Goal: Information Seeking & Learning: Check status

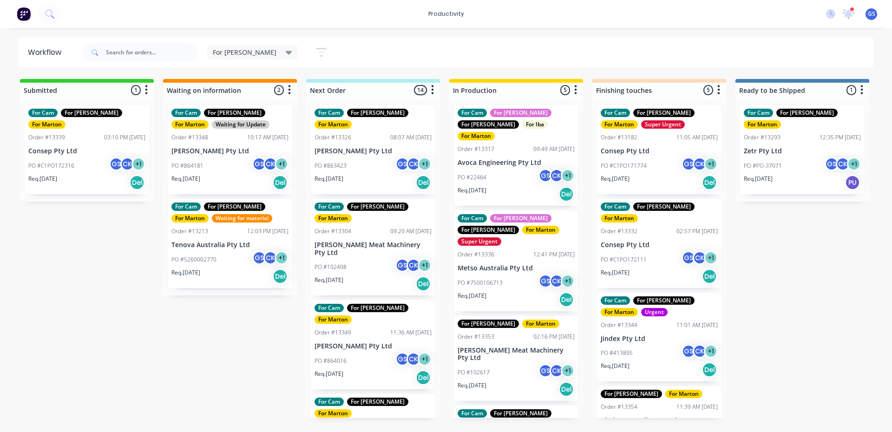
click at [628, 151] on p "Consep Pty Ltd" at bounding box center [659, 151] width 117 height 8
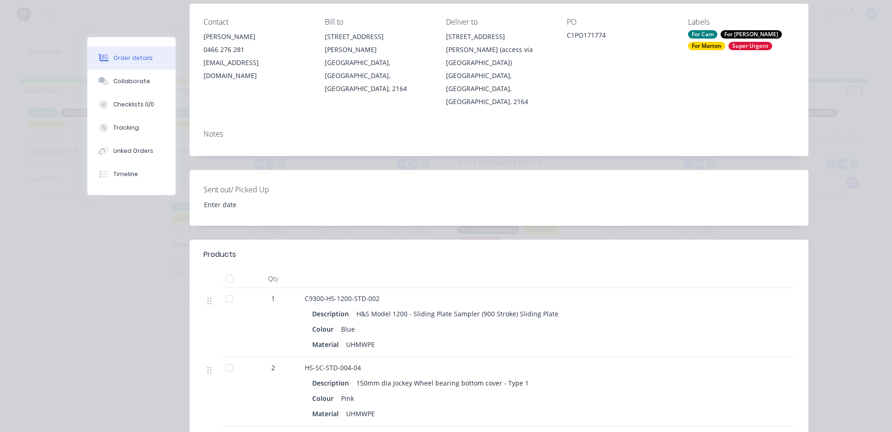
scroll to position [279, 0]
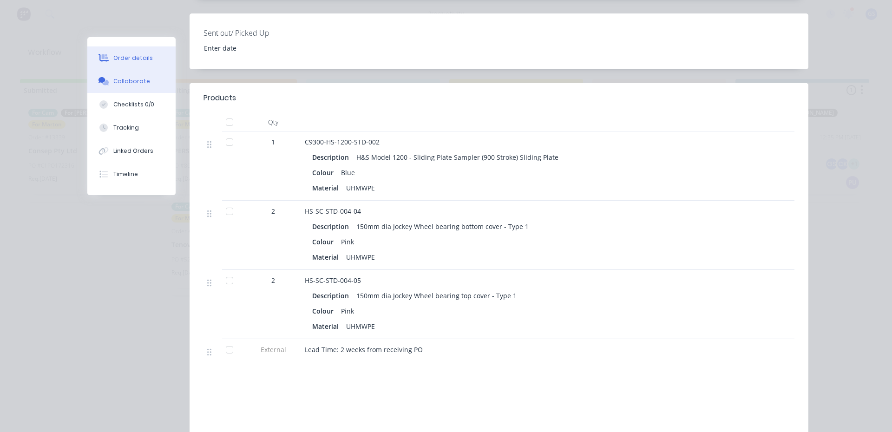
click at [130, 77] on div "Collaborate" at bounding box center [131, 81] width 37 height 8
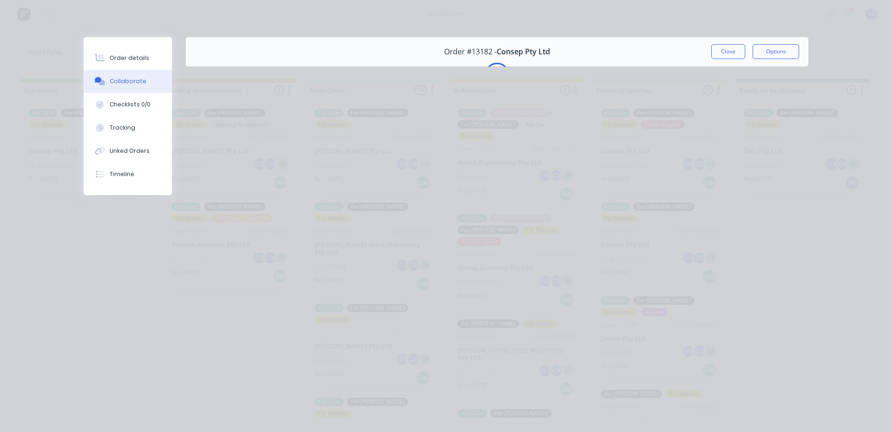
scroll to position [0, 0]
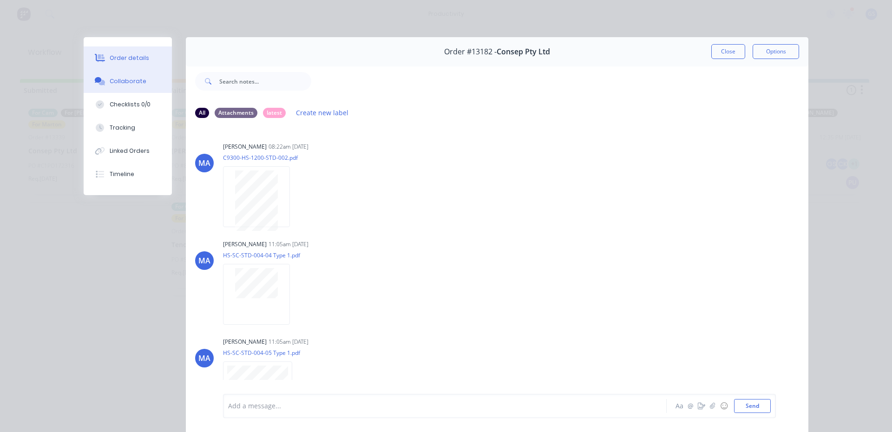
click at [143, 59] on button "Order details" at bounding box center [128, 57] width 88 height 23
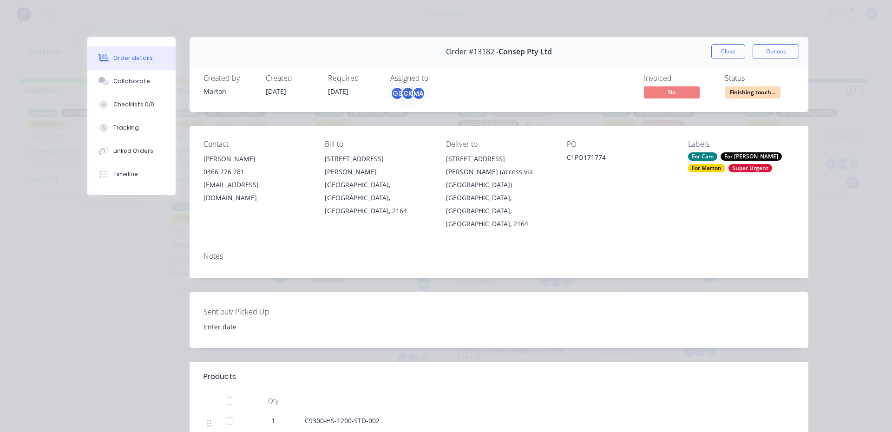
click at [718, 48] on button "Close" at bounding box center [729, 51] width 34 height 15
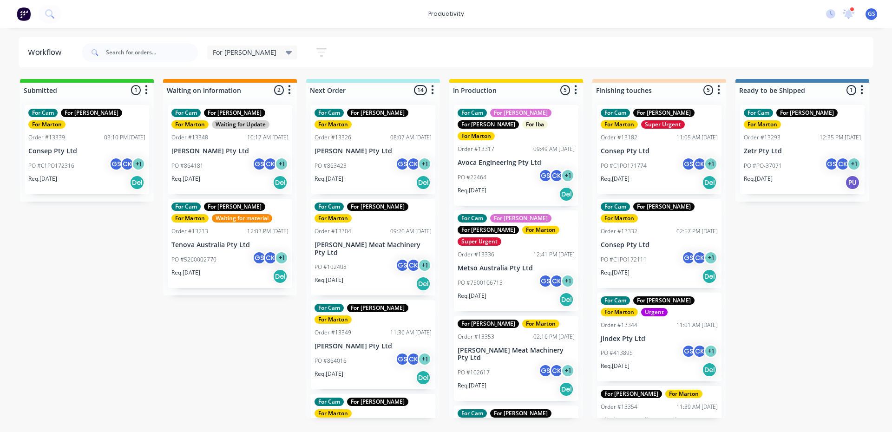
click at [623, 256] on p "PO #C1PO172111" at bounding box center [624, 260] width 46 height 8
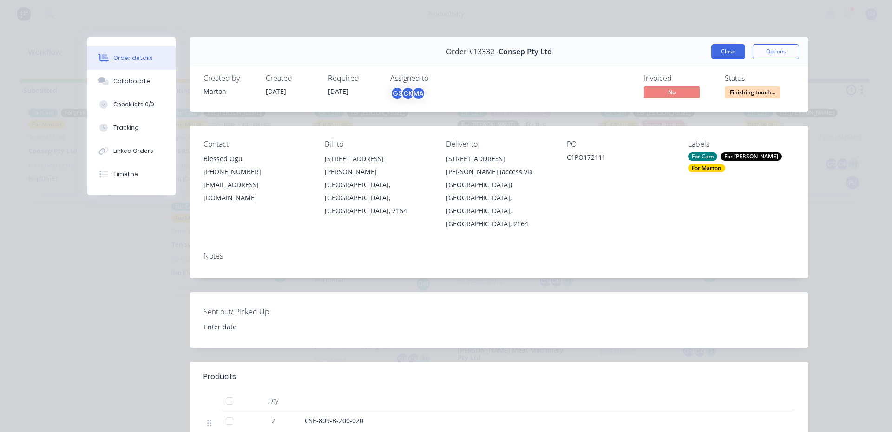
click at [729, 58] on button "Close" at bounding box center [729, 51] width 34 height 15
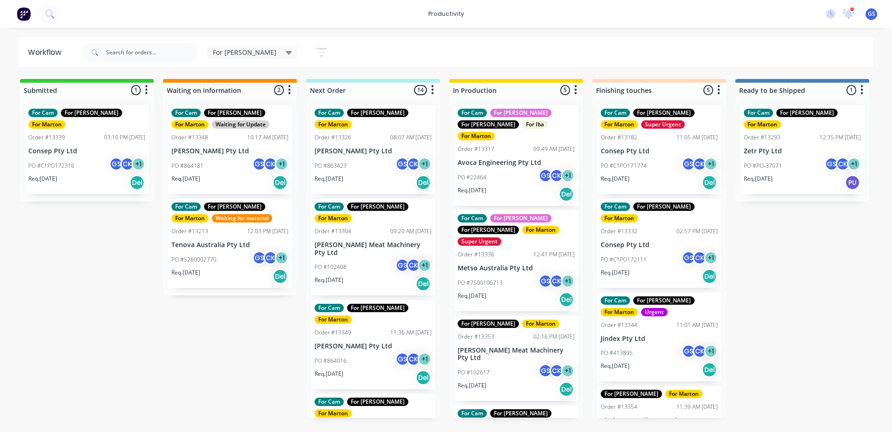
click at [358, 157] on div "PO #863423 GS CK + 1" at bounding box center [373, 166] width 117 height 18
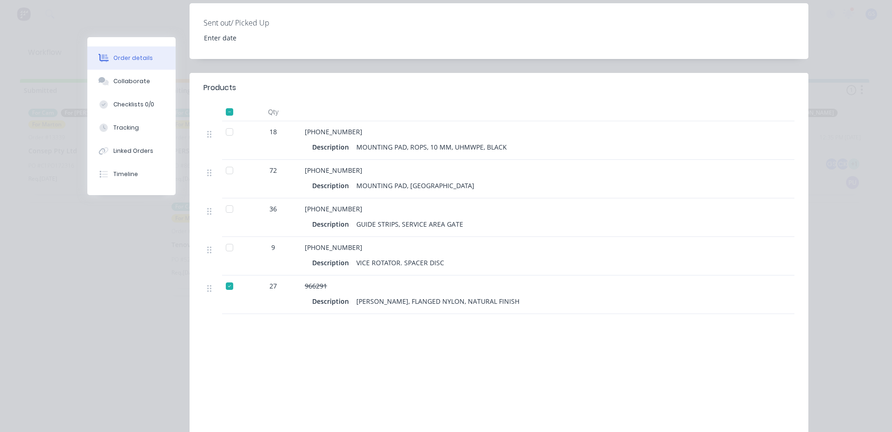
scroll to position [279, 0]
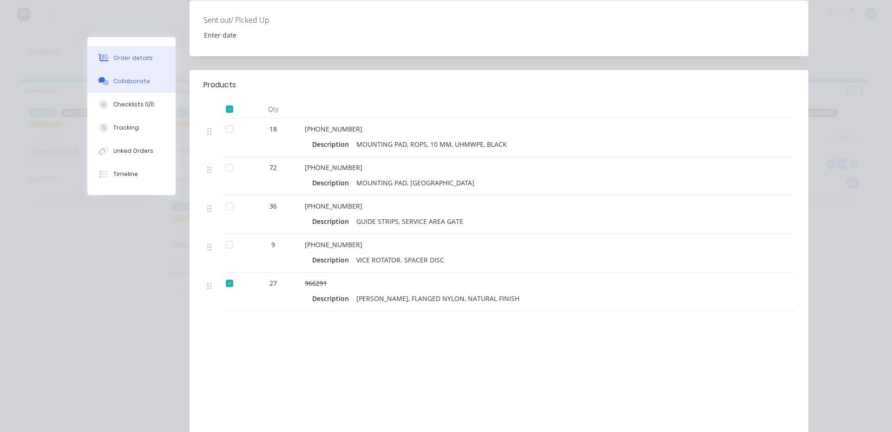
click at [149, 85] on button "Collaborate" at bounding box center [131, 81] width 88 height 23
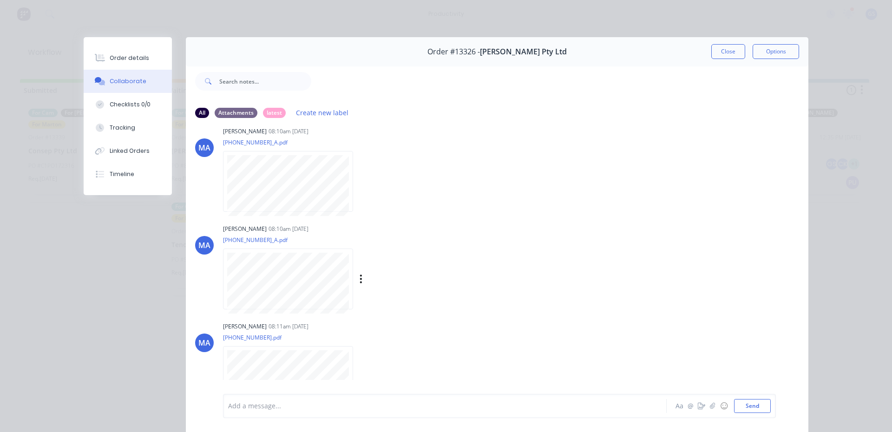
scroll to position [0, 0]
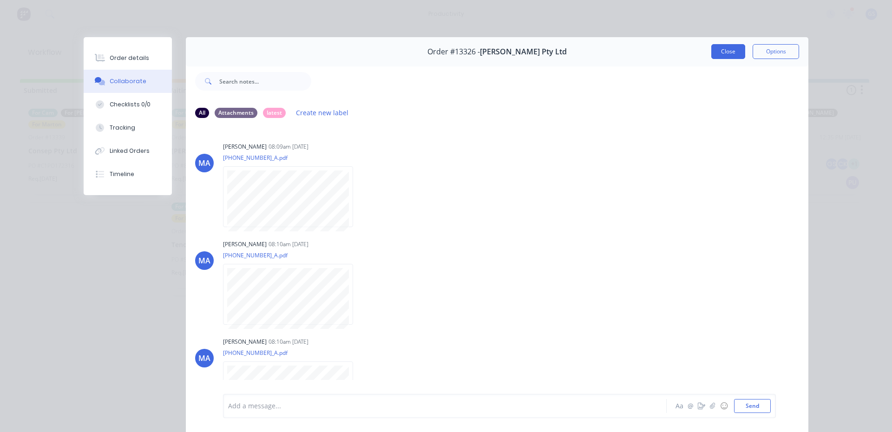
click at [716, 56] on button "Close" at bounding box center [729, 51] width 34 height 15
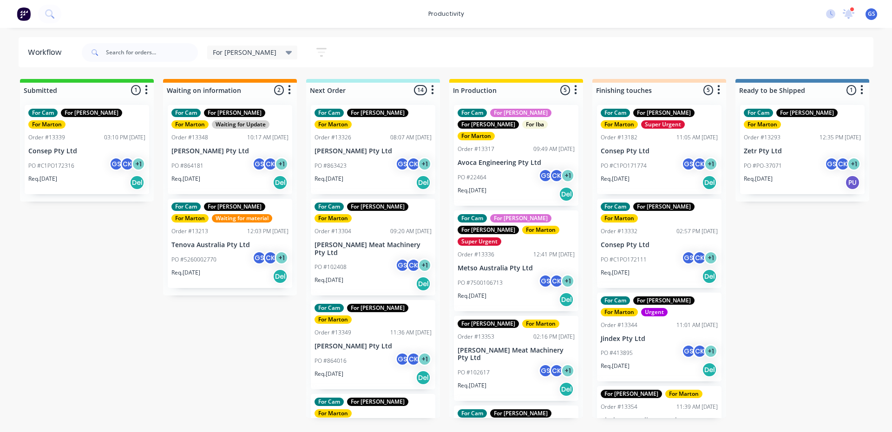
click at [356, 258] on div "PO #102408 GS CK + 1" at bounding box center [373, 267] width 117 height 18
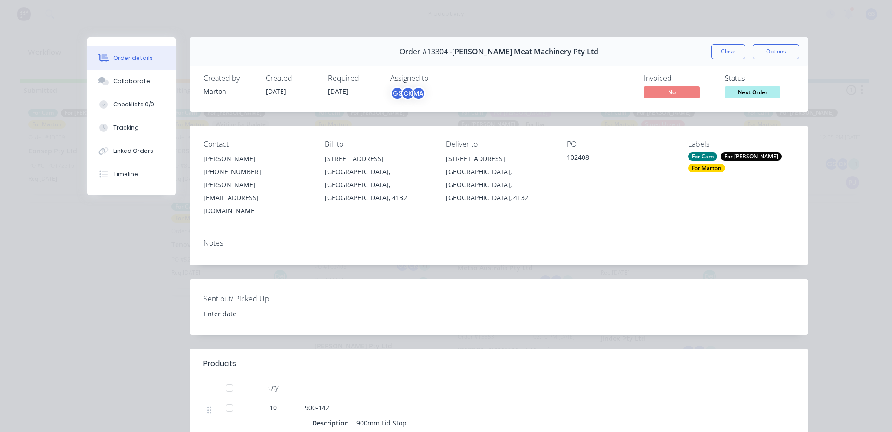
click at [719, 55] on button "Close" at bounding box center [729, 51] width 34 height 15
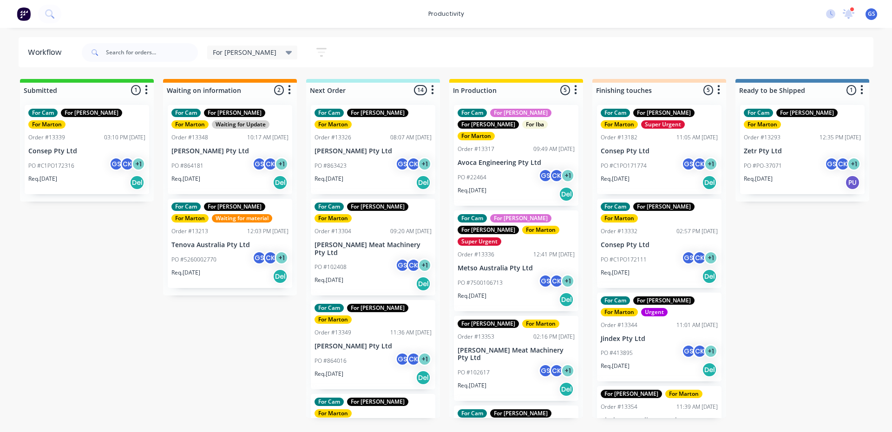
scroll to position [279, 0]
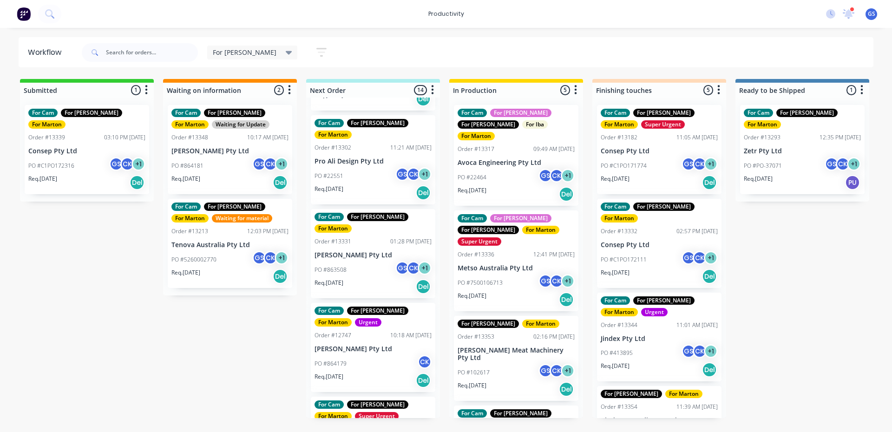
click at [396, 261] on div "GS" at bounding box center [403, 268] width 14 height 14
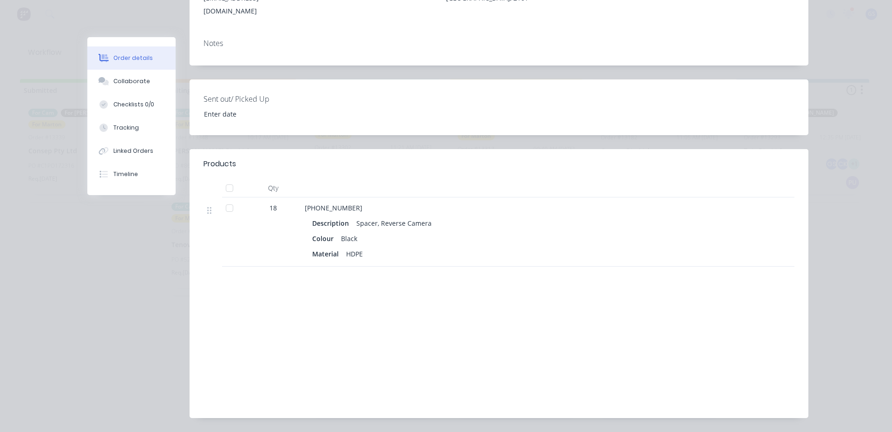
scroll to position [216, 0]
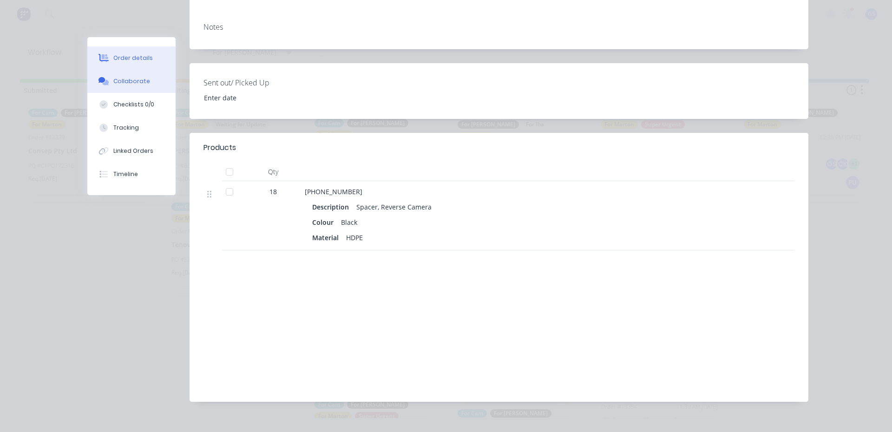
click at [119, 66] on div "Order details Collaborate Checklists 0/0 Tracking Linked Orders Timeline" at bounding box center [131, 116] width 88 height 158
click at [115, 77] on button "Collaborate" at bounding box center [131, 81] width 88 height 23
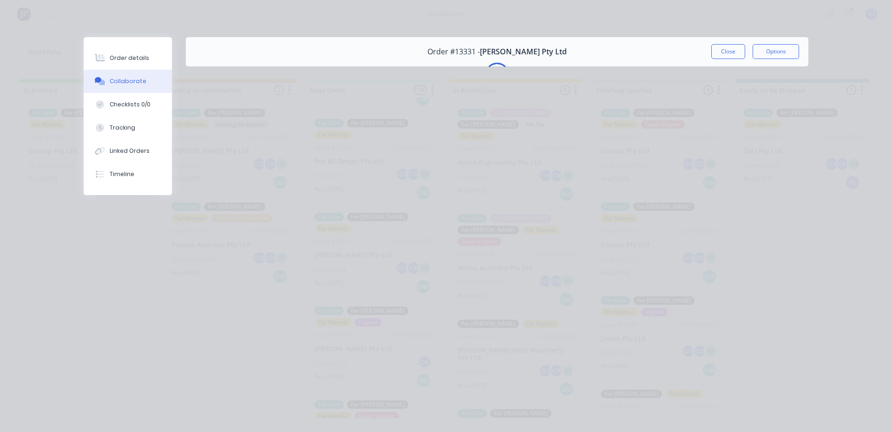
scroll to position [0, 0]
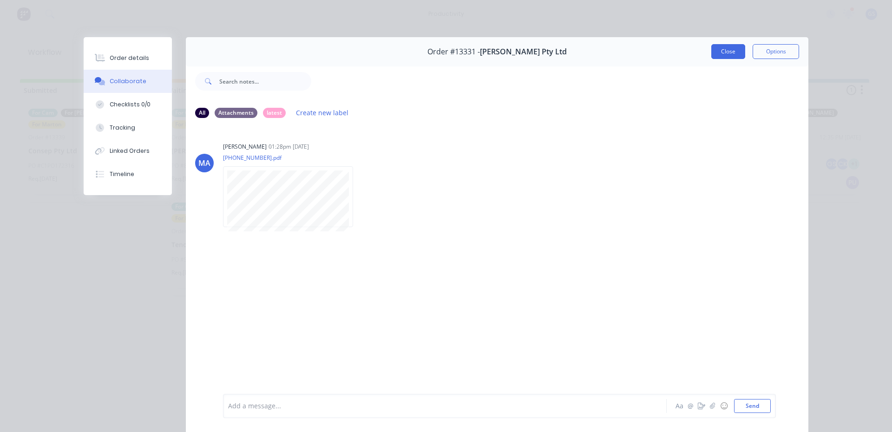
click at [727, 56] on button "Close" at bounding box center [729, 51] width 34 height 15
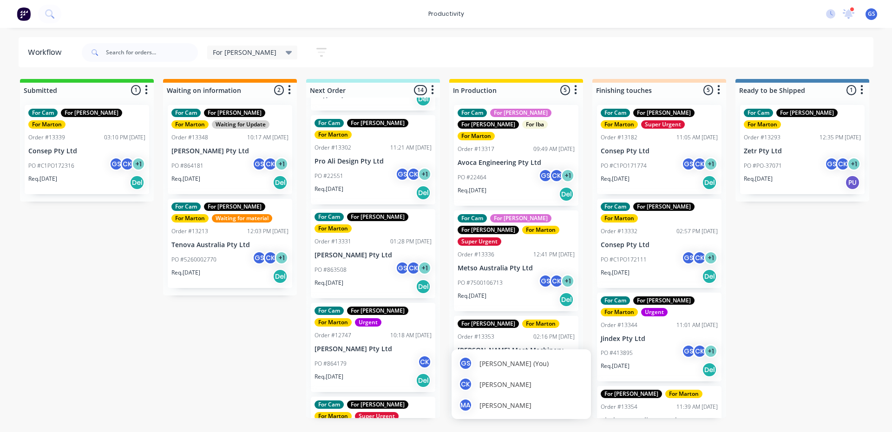
click at [545, 364] on div "GS" at bounding box center [546, 371] width 14 height 14
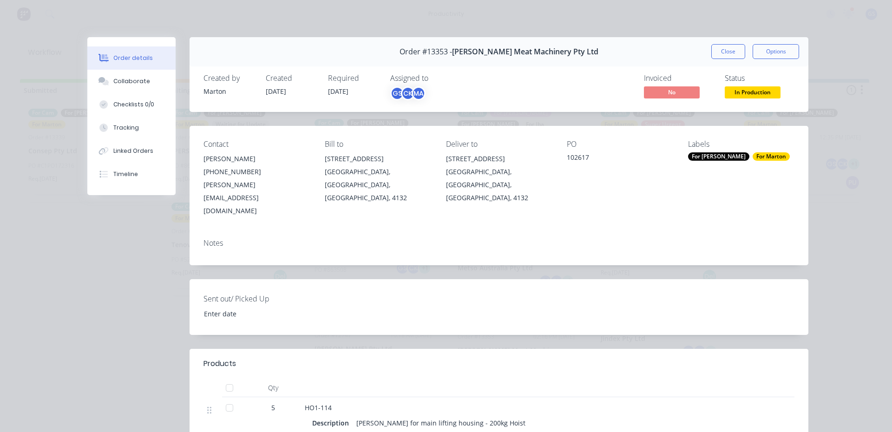
click at [718, 64] on div "Order #13353 - [PERSON_NAME] Meat Machinery Pty Ltd Close Options" at bounding box center [499, 51] width 619 height 29
click at [719, 57] on button "Close" at bounding box center [729, 51] width 34 height 15
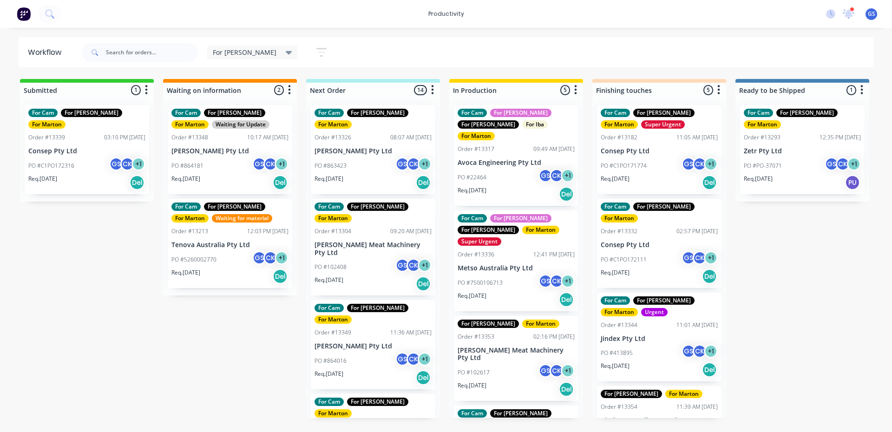
click at [371, 276] on div "Req. [DATE] Del" at bounding box center [373, 284] width 117 height 16
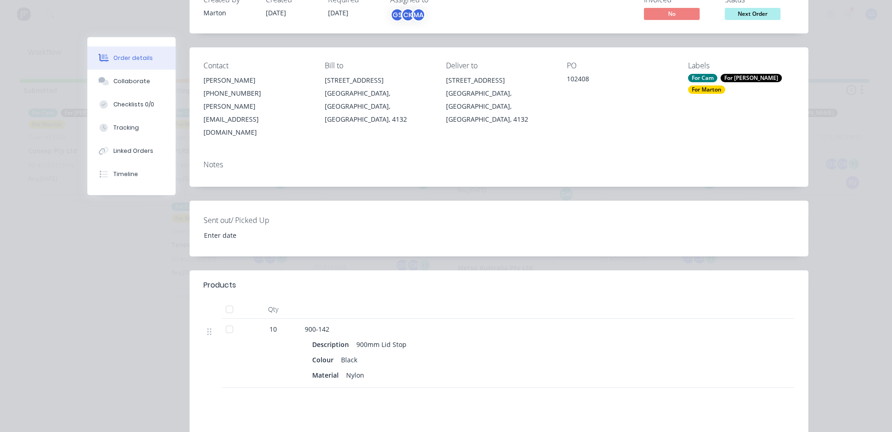
scroll to position [139, 0]
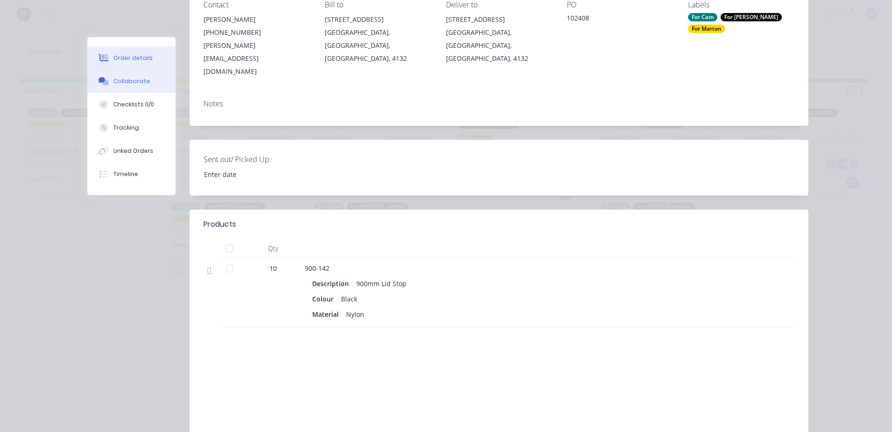
click at [117, 74] on button "Collaborate" at bounding box center [131, 81] width 88 height 23
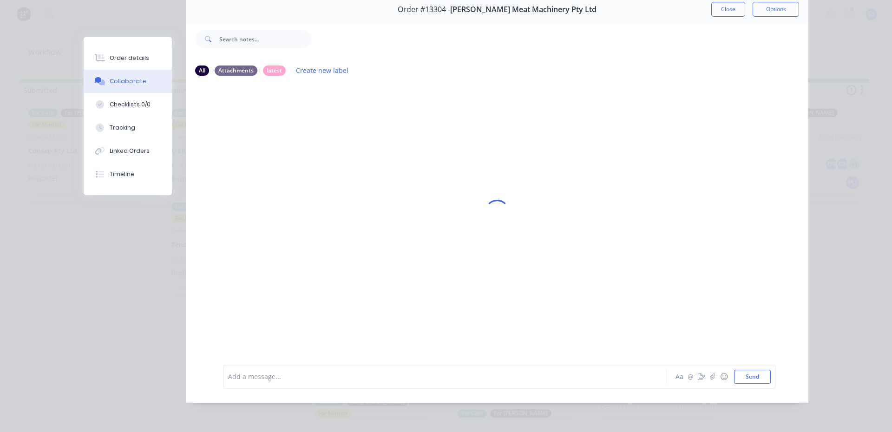
scroll to position [0, 0]
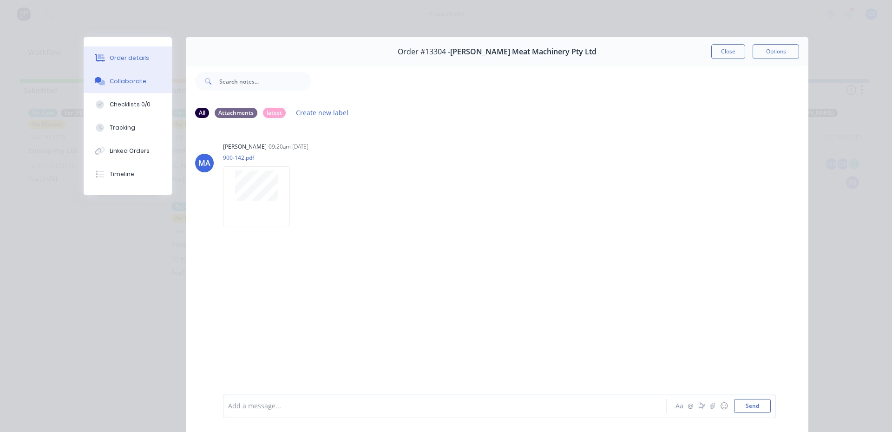
click at [131, 65] on button "Order details" at bounding box center [128, 57] width 88 height 23
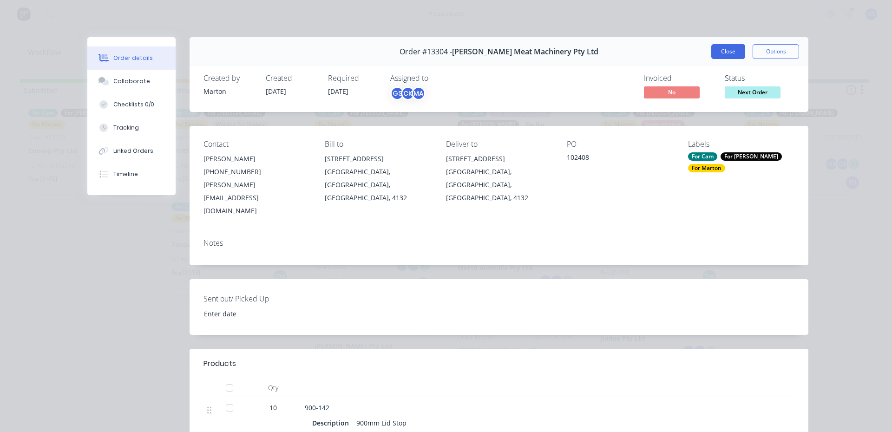
click at [722, 49] on button "Close" at bounding box center [729, 51] width 34 height 15
